Goal: Task Accomplishment & Management: Use online tool/utility

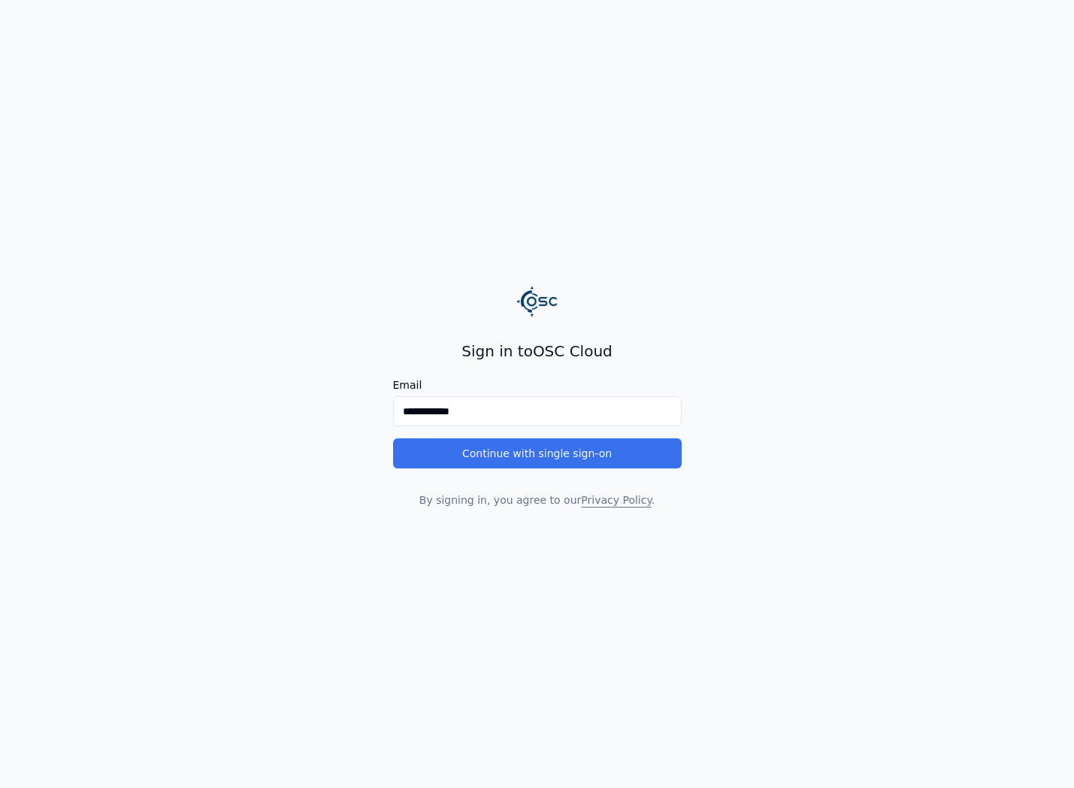
click at [531, 457] on button "Continue with single sign-on" at bounding box center [537, 453] width 289 height 30
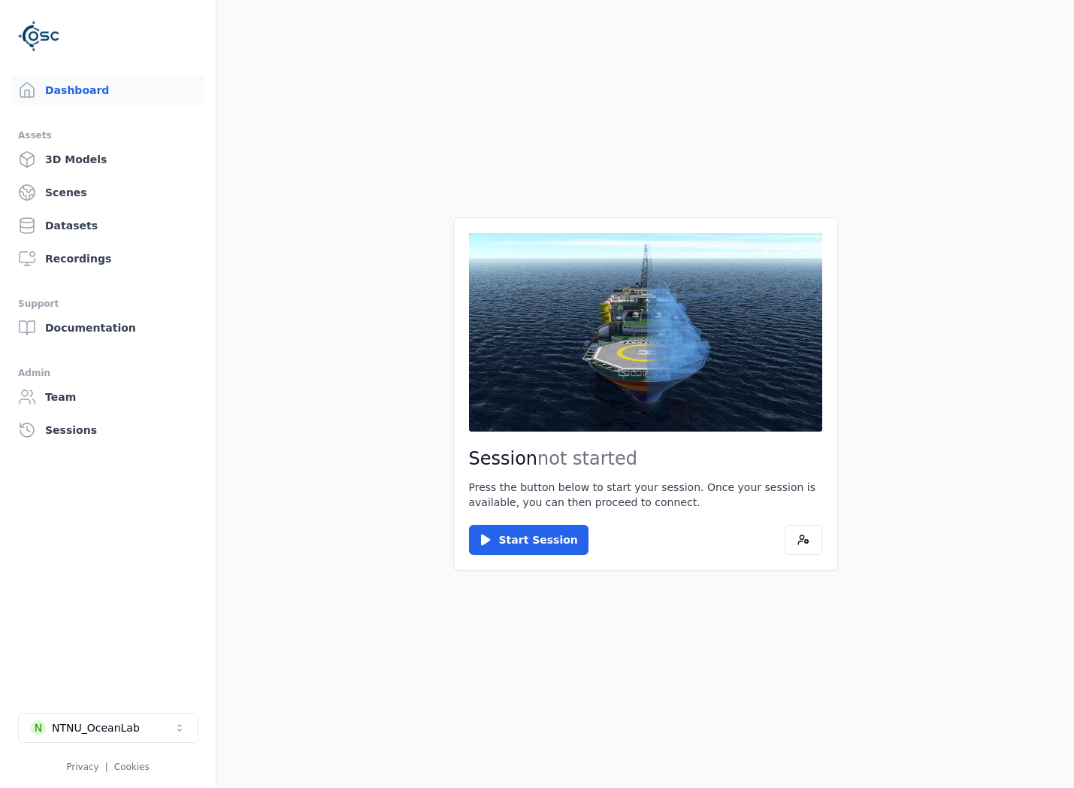
click at [80, 157] on link "3D Models" at bounding box center [108, 159] width 192 height 30
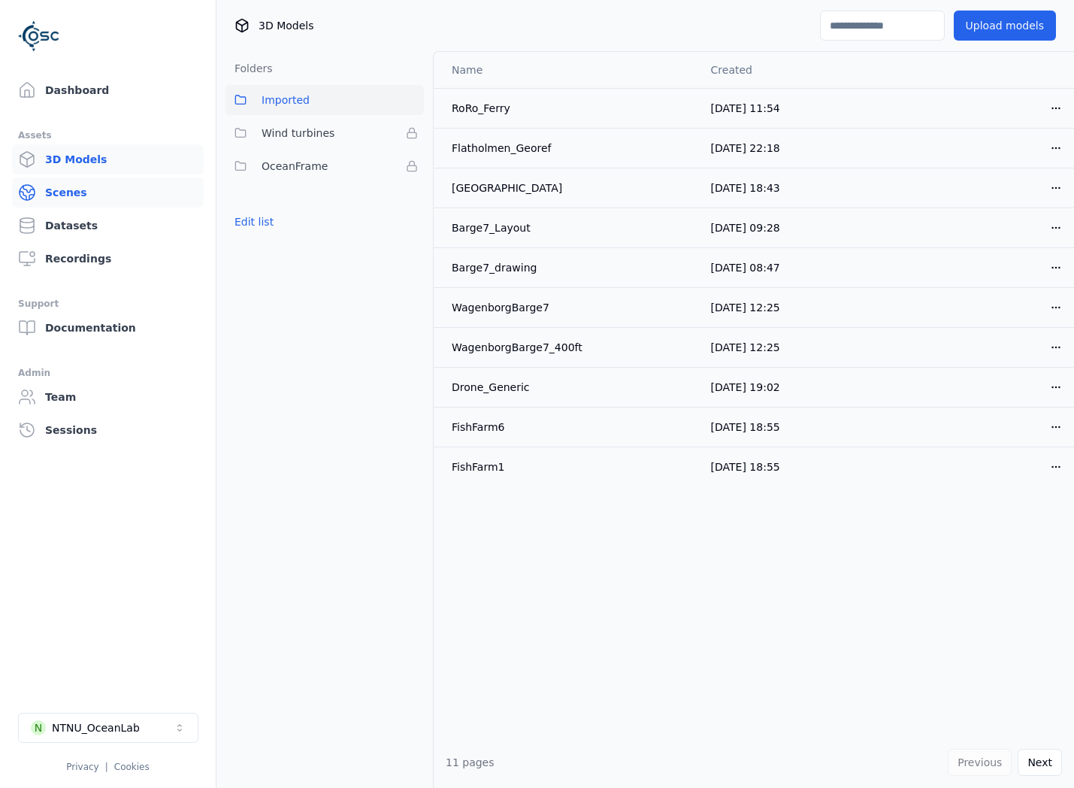
click at [90, 194] on link "Scenes" at bounding box center [108, 192] width 192 height 30
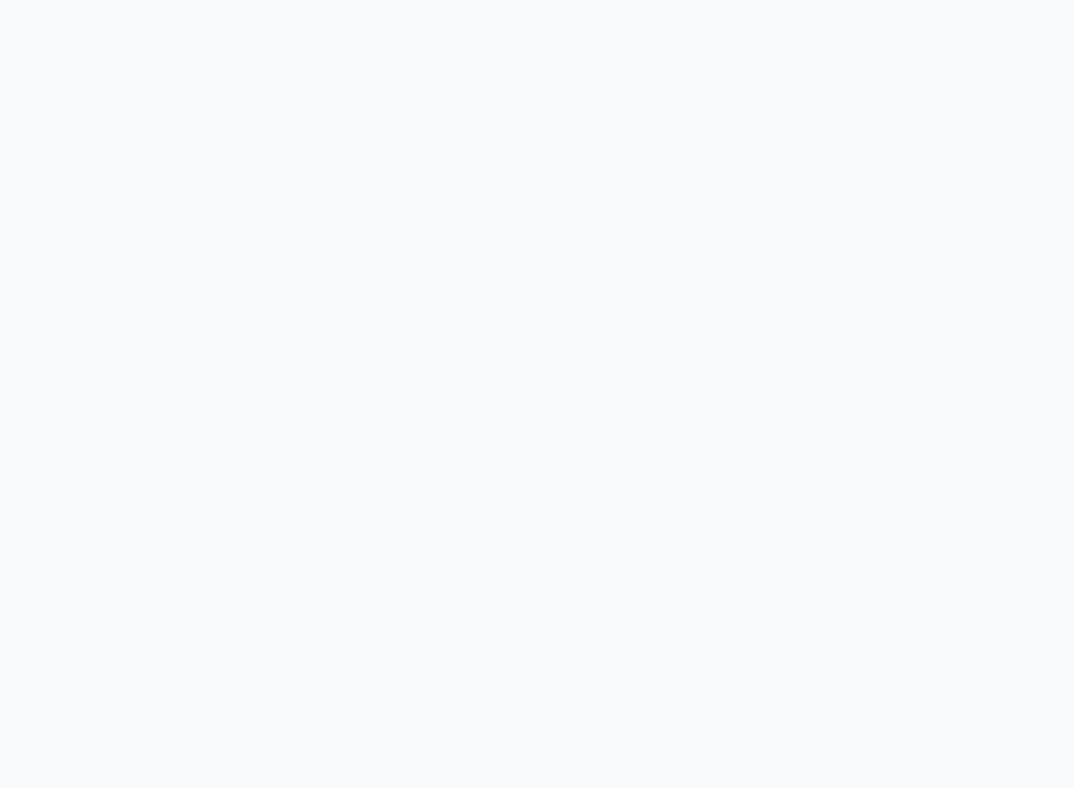
click at [105, 221] on div "Support Dashboard Assets 3D Models Scenes Datasets Recordings Support Documenta…" at bounding box center [537, 394] width 1074 height 788
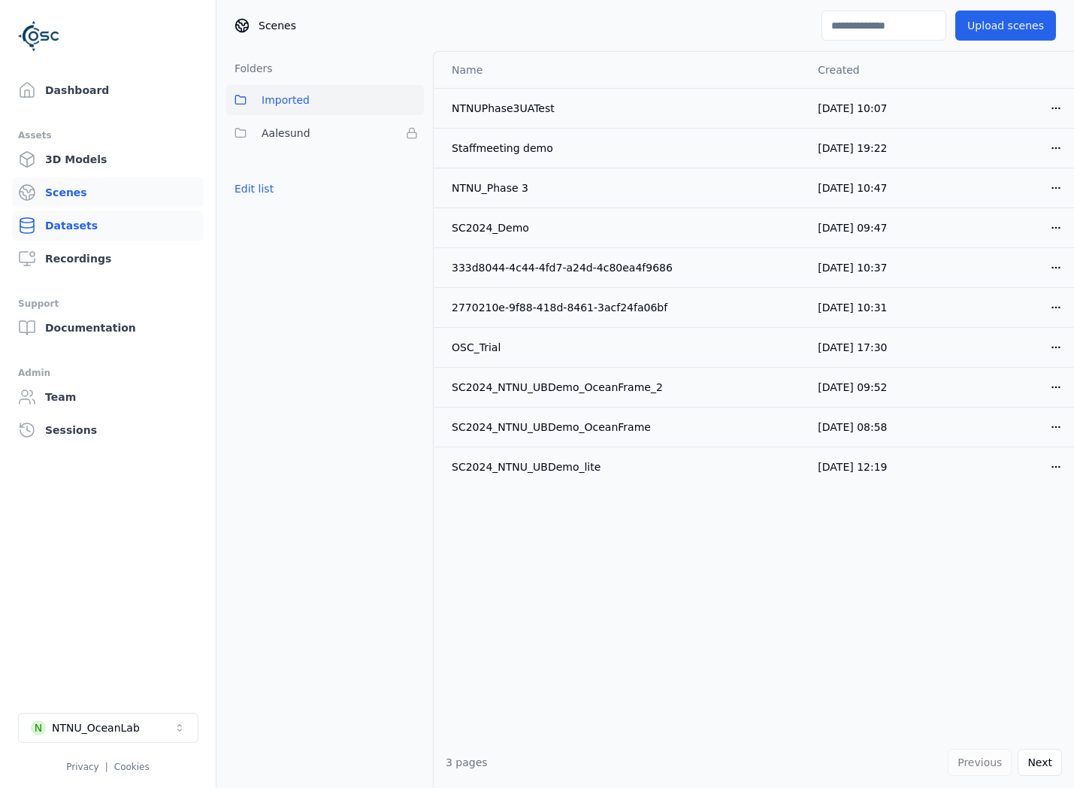
click at [107, 225] on link "Datasets" at bounding box center [108, 225] width 192 height 30
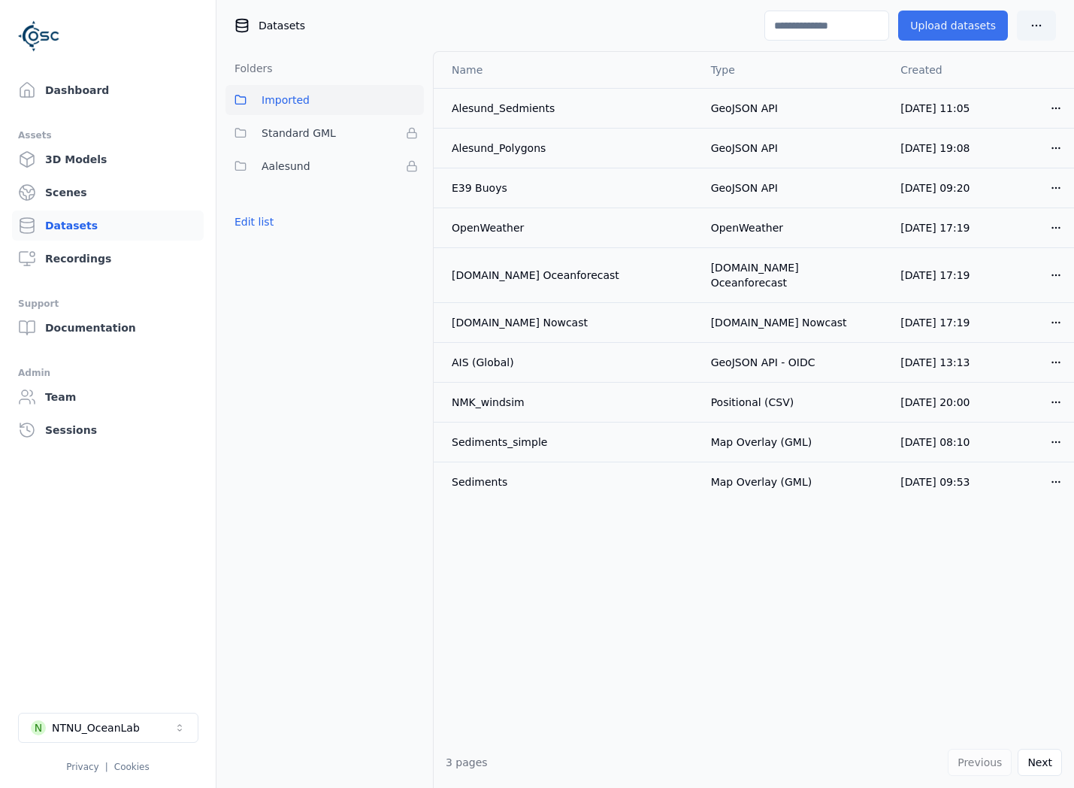
click at [937, 21] on button "Upload datasets" at bounding box center [953, 26] width 110 height 30
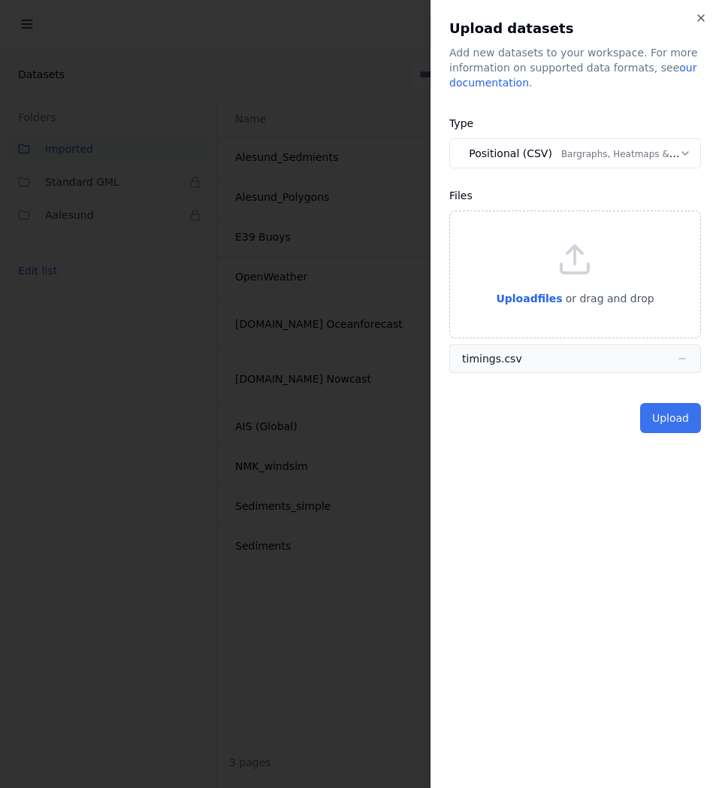
click at [676, 422] on button "Upload" at bounding box center [670, 418] width 61 height 30
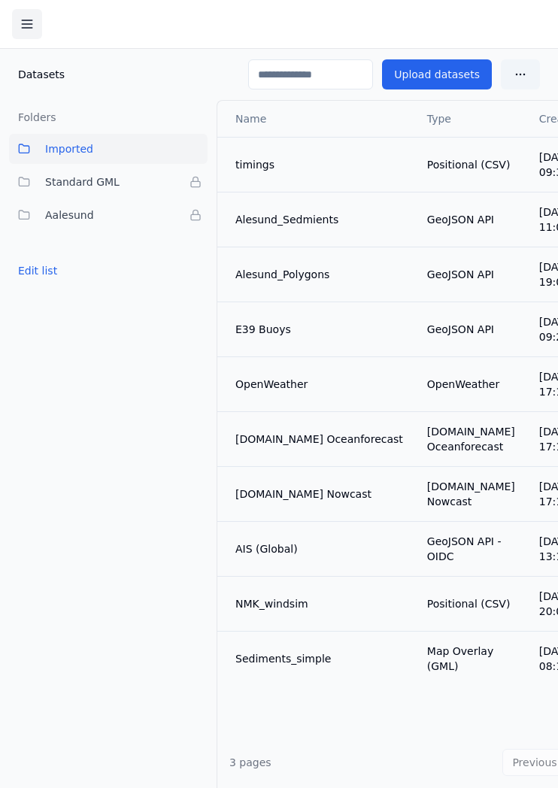
click at [20, 29] on icon at bounding box center [27, 24] width 15 height 15
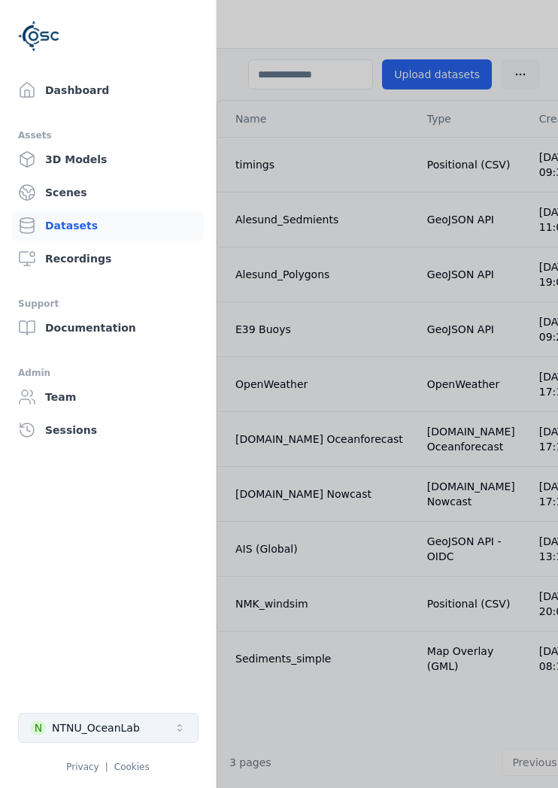
click at [110, 713] on button "N NTNU_OceanLab" at bounding box center [108, 728] width 180 height 30
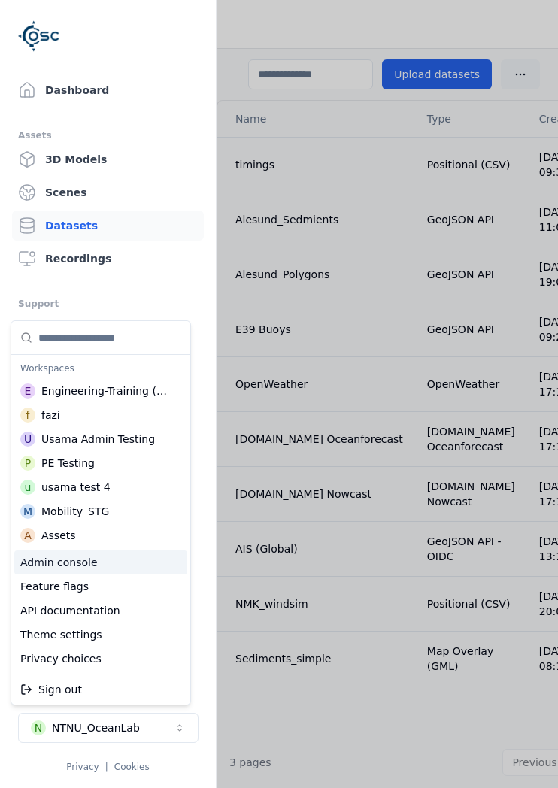
click at [110, 567] on div "Admin console" at bounding box center [100, 562] width 173 height 24
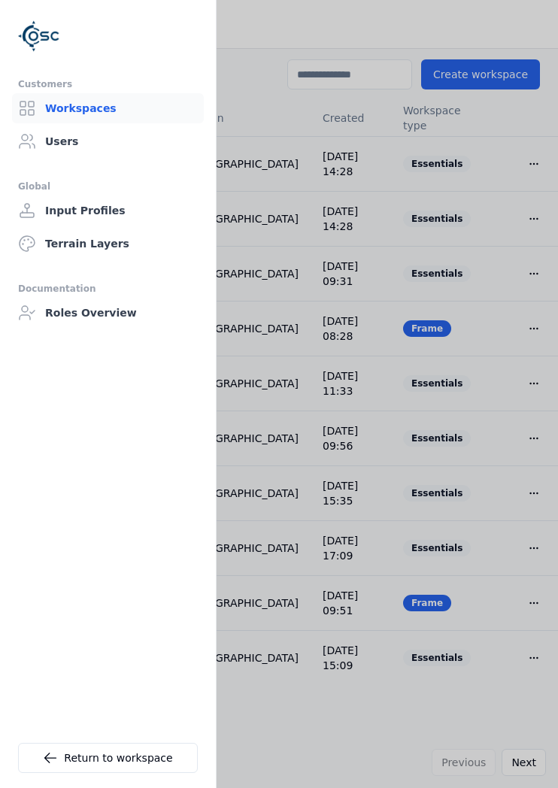
click at [328, 91] on div at bounding box center [279, 394] width 558 height 788
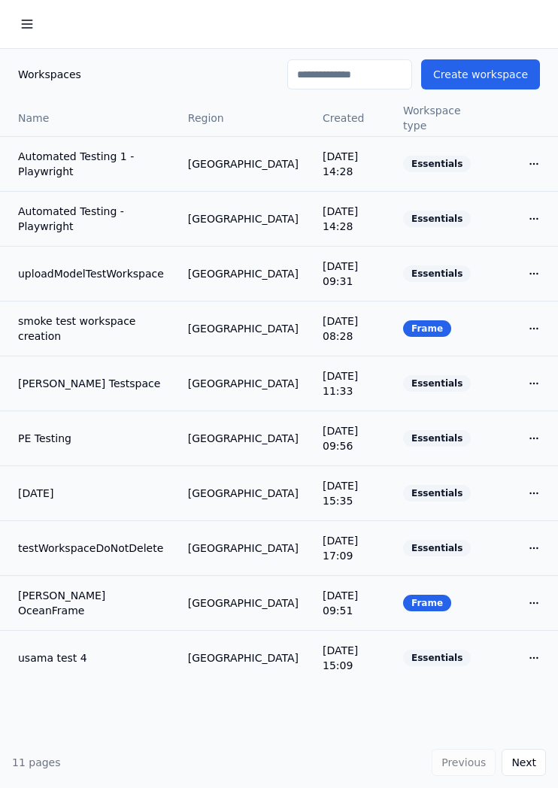
click at [340, 70] on input at bounding box center [349, 74] width 125 height 30
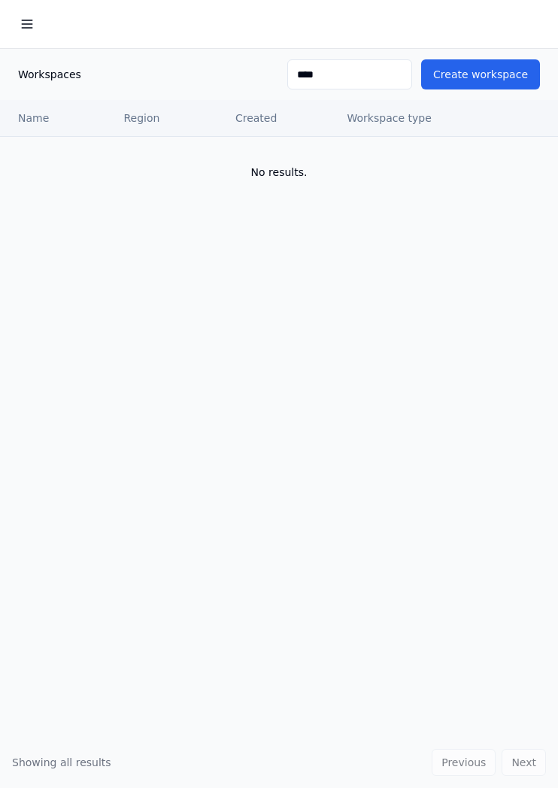
type input "****"
